Goal: Obtain resource: Download file/media

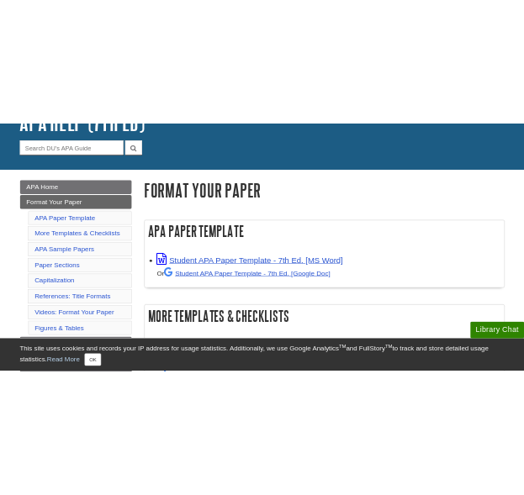
scroll to position [138, 0]
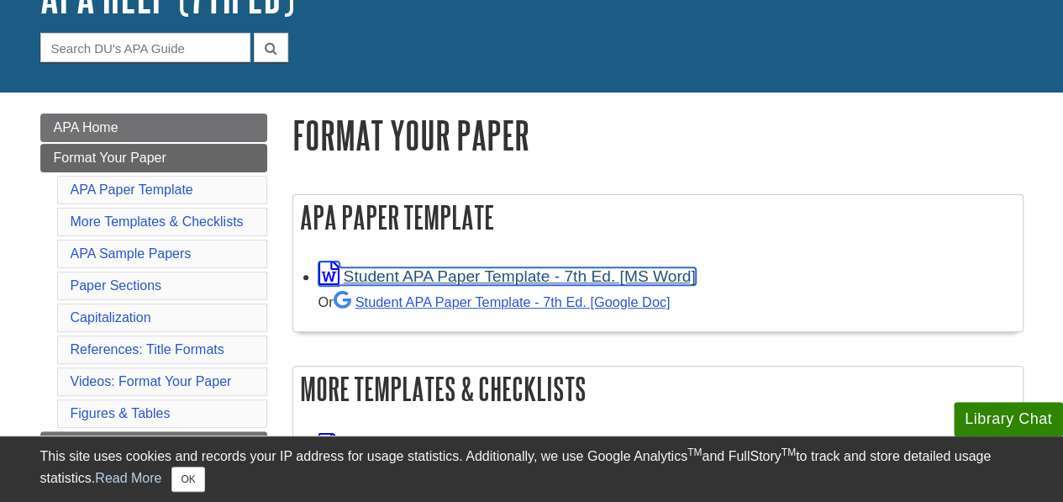
click at [403, 277] on link "Student APA Paper Template - 7th Ed. [MS Word]" at bounding box center [506, 276] width 377 height 18
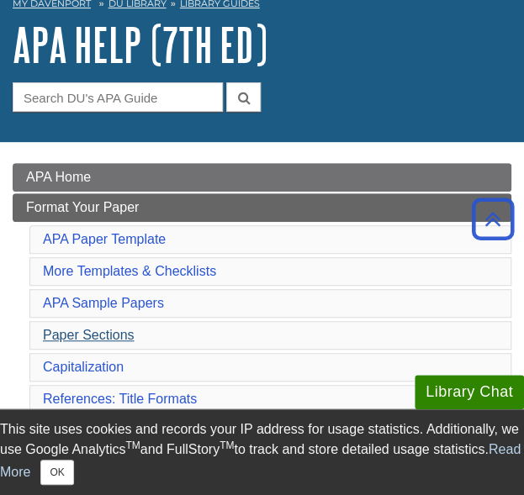
scroll to position [0, 0]
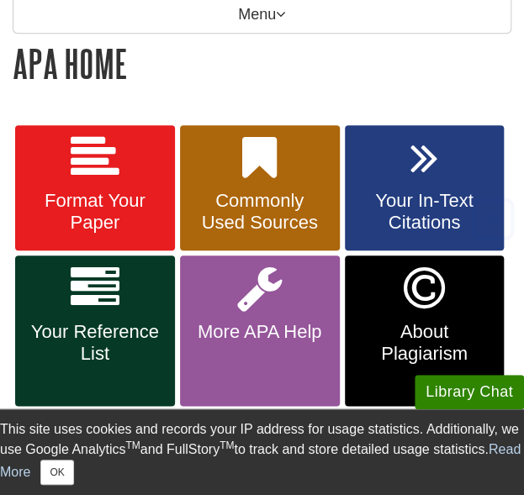
scroll to position [267, 0]
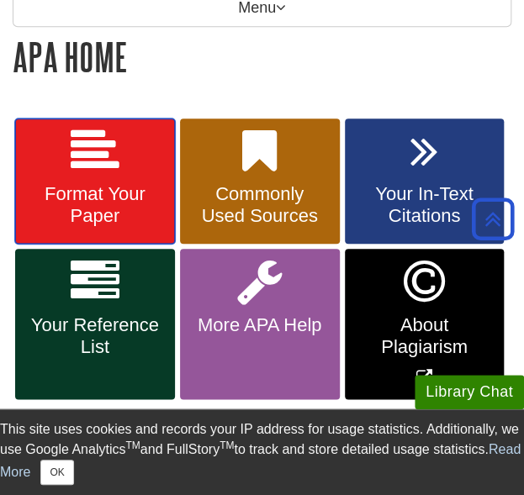
click at [98, 166] on icon at bounding box center [95, 151] width 49 height 49
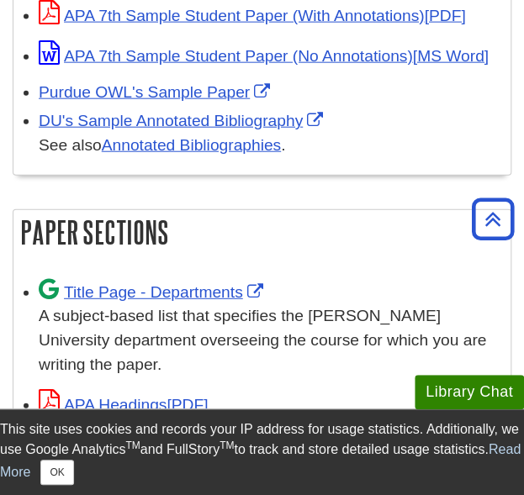
scroll to position [1065, 0]
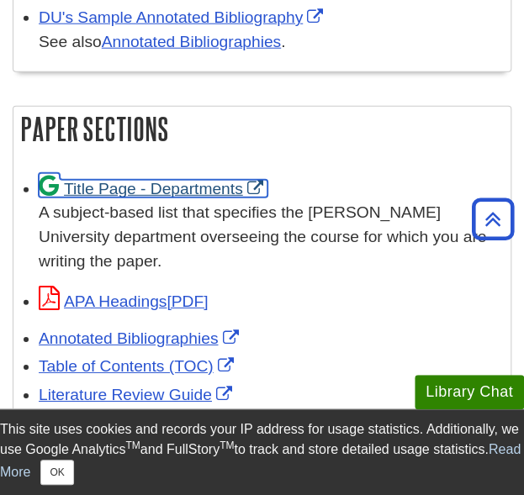
click at [129, 180] on link "Title Page - Departments" at bounding box center [153, 189] width 229 height 18
